Goal: Task Accomplishment & Management: Manage account settings

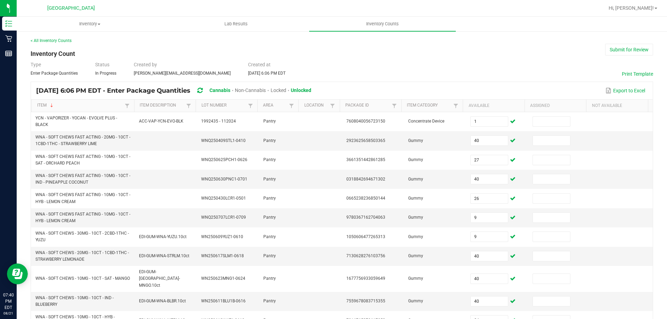
click at [134, 48] on div "< All Inventory Counts Inventory Count Submit for Review Type Enter Package Qua…" at bounding box center [342, 280] width 622 height 484
click at [87, 22] on span "Inventory" at bounding box center [89, 24] width 145 height 6
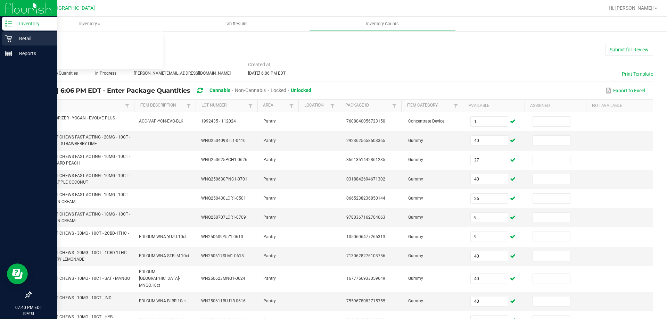
click at [5, 35] on div "Retail" at bounding box center [29, 39] width 55 height 14
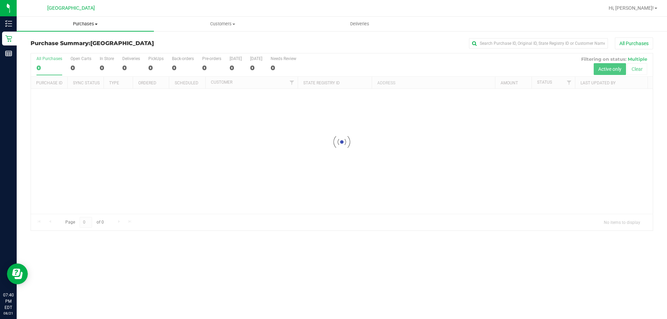
click at [88, 24] on span "Purchases" at bounding box center [85, 24] width 137 height 6
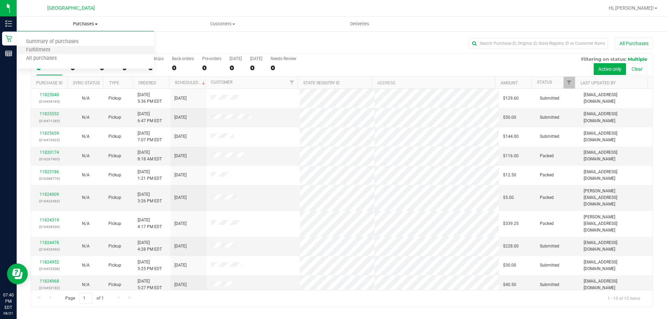
click at [68, 49] on li "Fulfillment" at bounding box center [85, 50] width 137 height 8
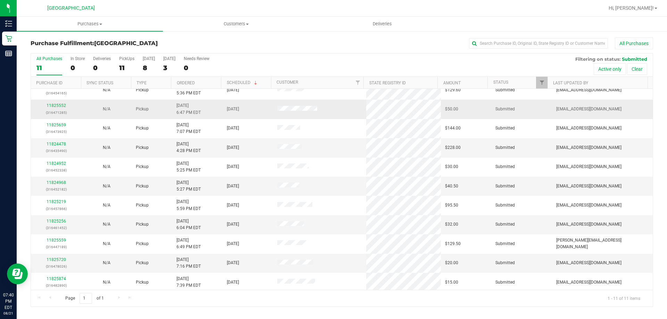
scroll to position [10, 0]
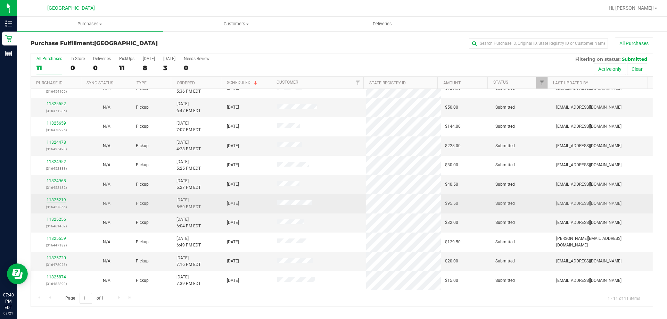
click at [54, 201] on link "11825219" at bounding box center [56, 200] width 19 height 5
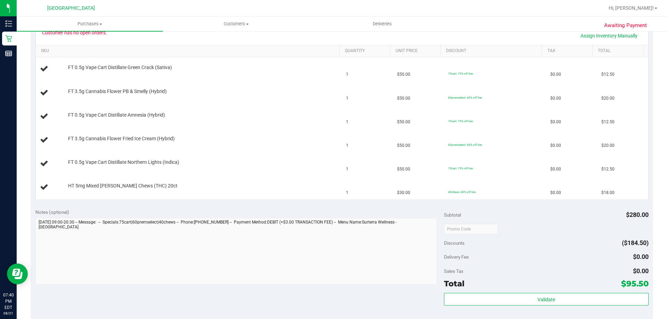
scroll to position [313, 0]
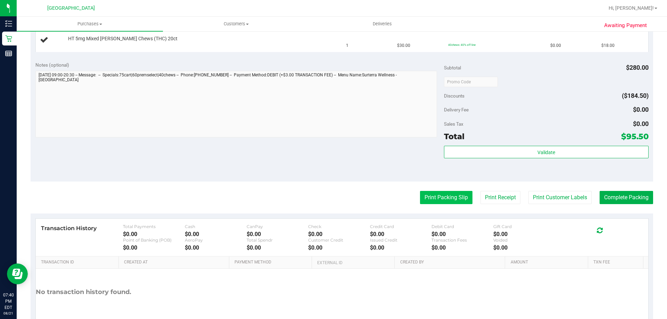
click at [448, 196] on button "Print Packing Slip" at bounding box center [446, 197] width 52 height 13
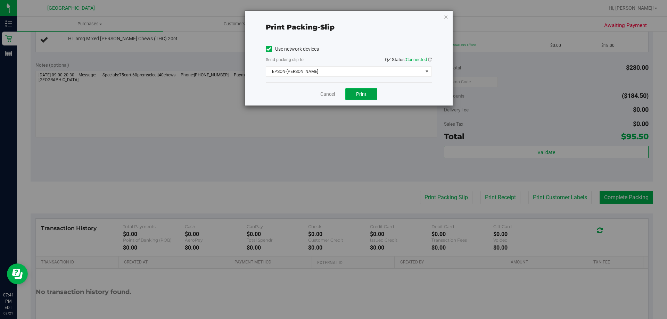
click at [357, 91] on span "Print" at bounding box center [361, 94] width 10 height 6
click at [325, 91] on link "Cancel" at bounding box center [327, 94] width 15 height 7
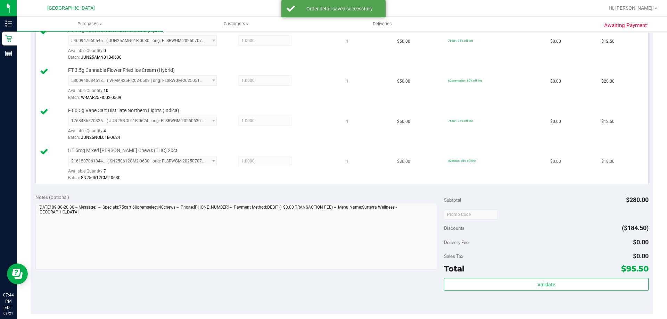
scroll to position [380, 0]
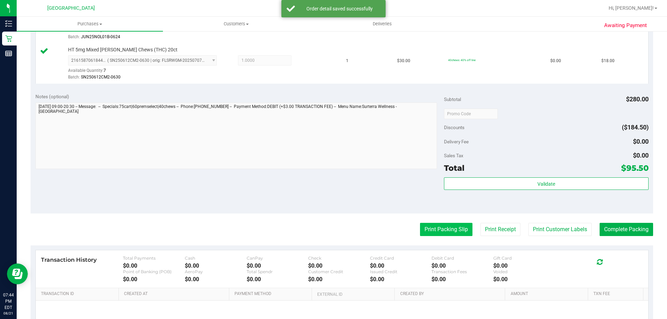
click at [449, 226] on button "Print Packing Slip" at bounding box center [446, 229] width 52 height 13
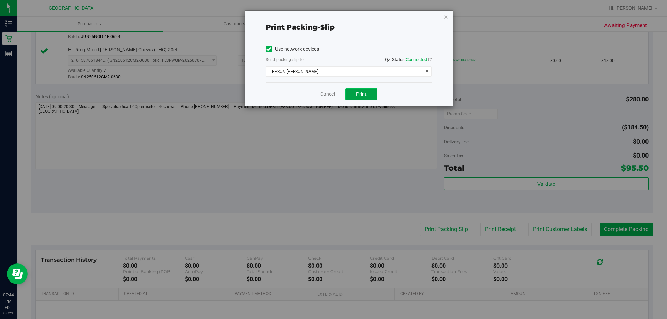
click at [359, 92] on span "Print" at bounding box center [361, 94] width 10 height 6
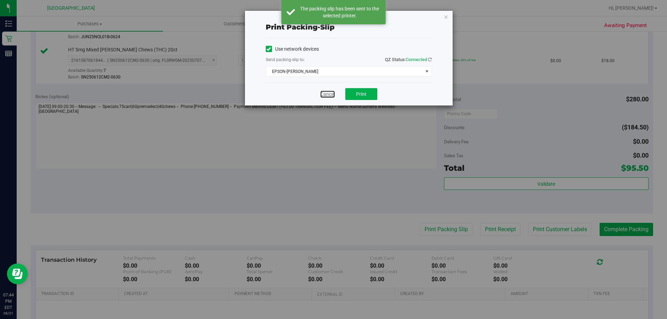
drag, startPoint x: 331, startPoint y: 94, endPoint x: 502, endPoint y: 145, distance: 178.6
click at [331, 94] on link "Cancel" at bounding box center [327, 94] width 15 height 7
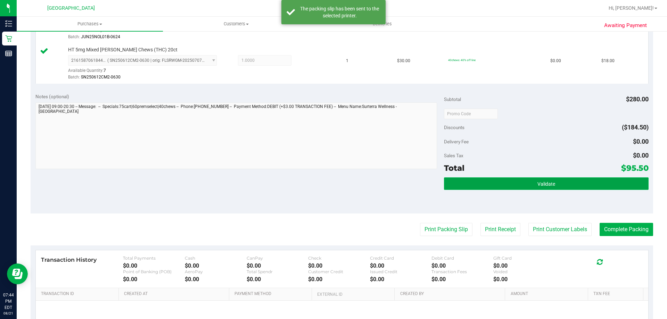
click at [554, 188] on button "Validate" at bounding box center [546, 183] width 204 height 13
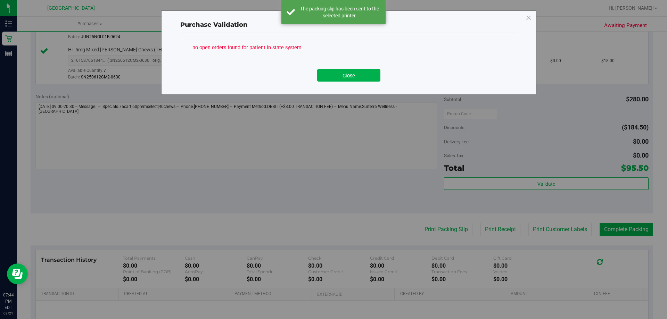
drag, startPoint x: 361, startPoint y: 88, endPoint x: 365, endPoint y: 90, distance: 4.8
click at [363, 90] on div "Purchase Validation no open orders found for patient in state system Close" at bounding box center [348, 52] width 375 height 84
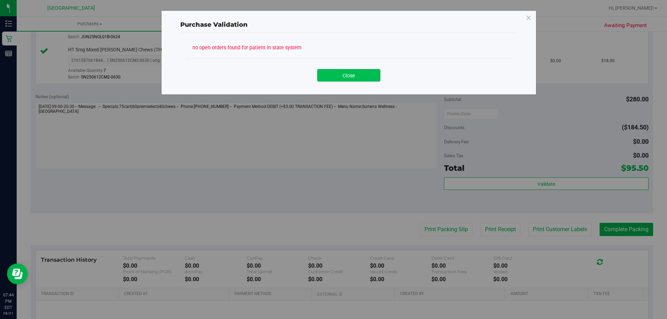
click at [364, 76] on button "Close" at bounding box center [348, 75] width 63 height 13
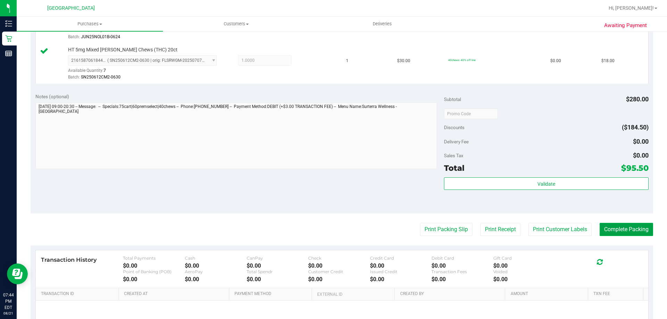
click at [624, 228] on button "Complete Packing" at bounding box center [625, 229] width 53 height 13
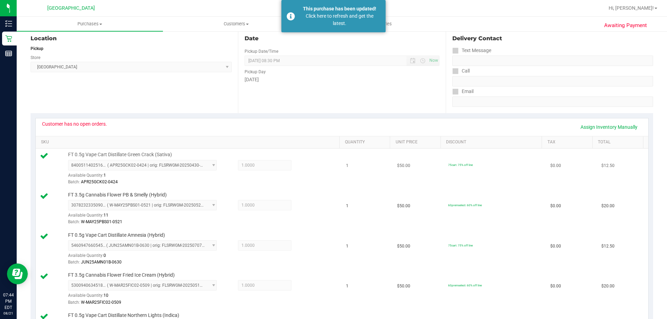
scroll to position [0, 0]
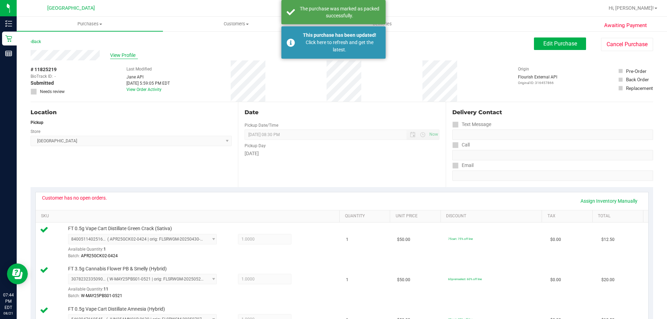
click at [130, 54] on div "Purchases Summary of purchases Fulfillment All purchases Customers All customer…" at bounding box center [342, 168] width 650 height 302
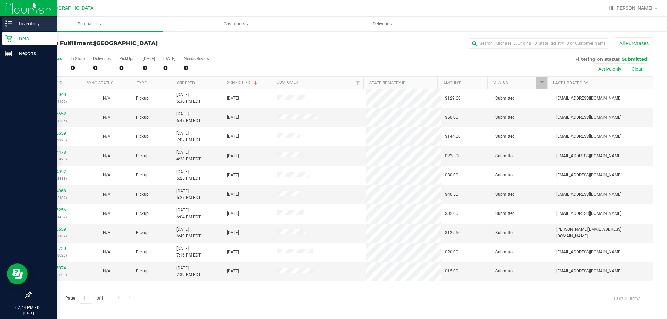
click at [24, 25] on p "Inventory" at bounding box center [33, 23] width 42 height 8
